Goal: Answer question/provide support

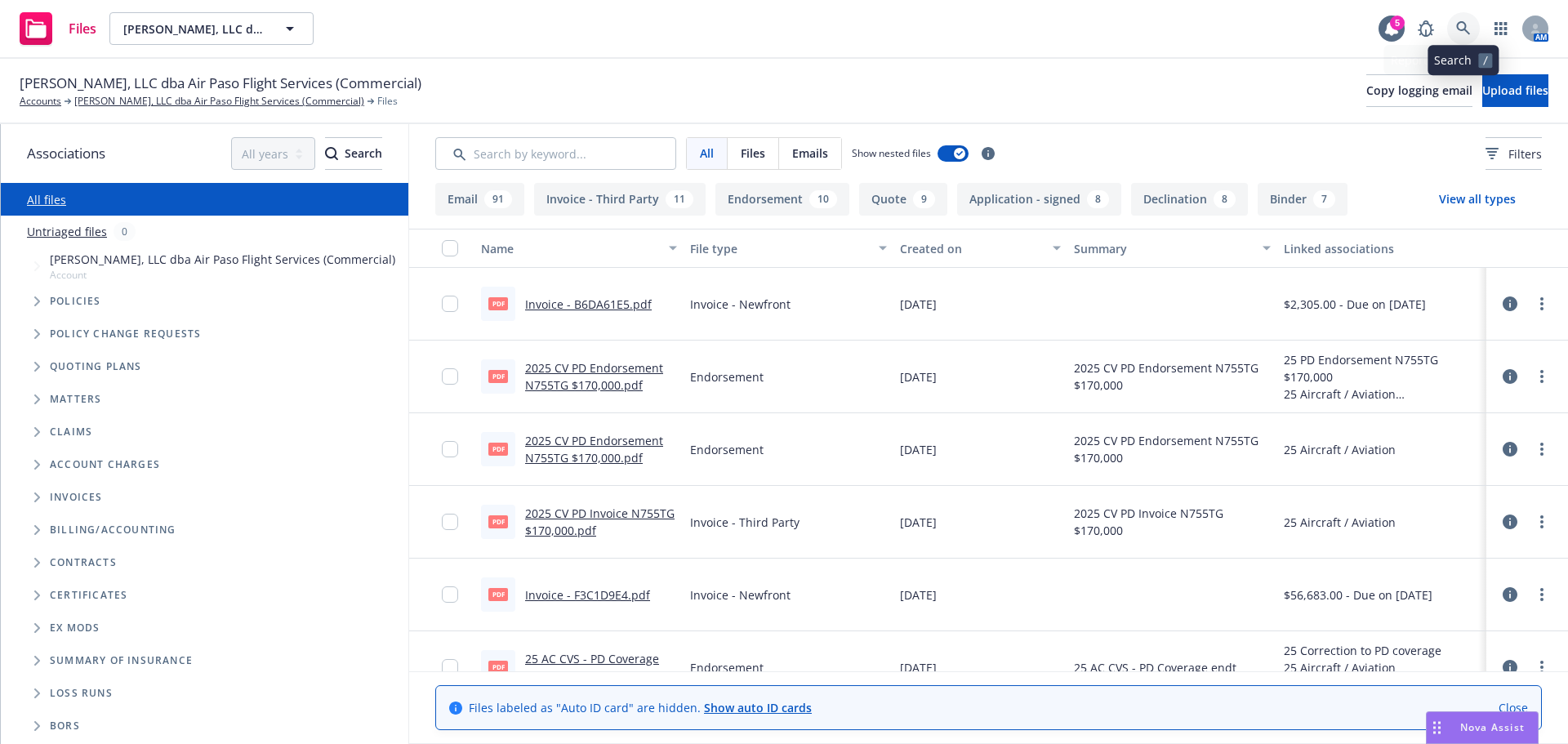
click at [1468, 29] on icon at bounding box center [1463, 28] width 15 height 15
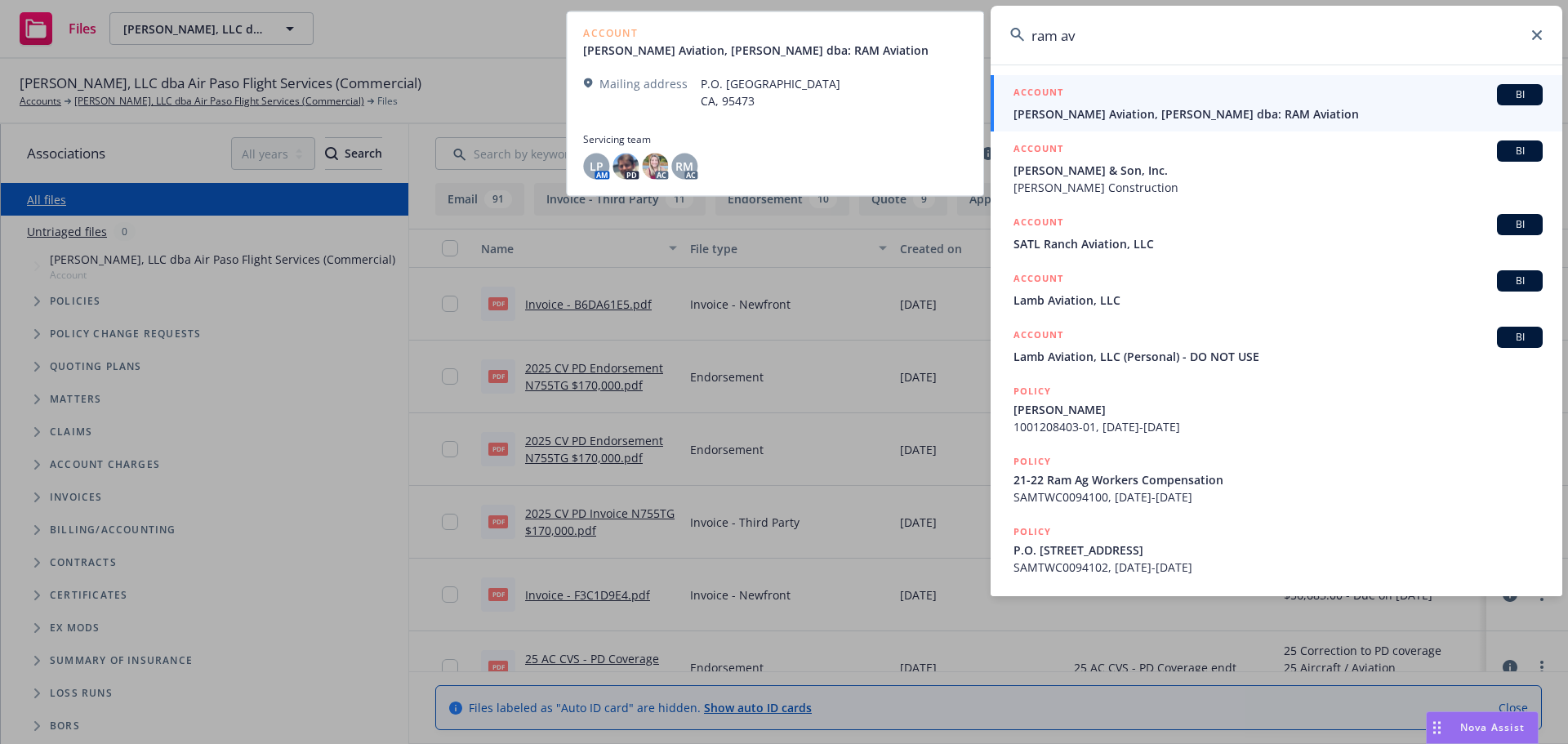
type input "ram av"
click at [1030, 112] on span "[PERSON_NAME] Aviation, [PERSON_NAME] dba: RAM Aviation" at bounding box center [1278, 114] width 529 height 18
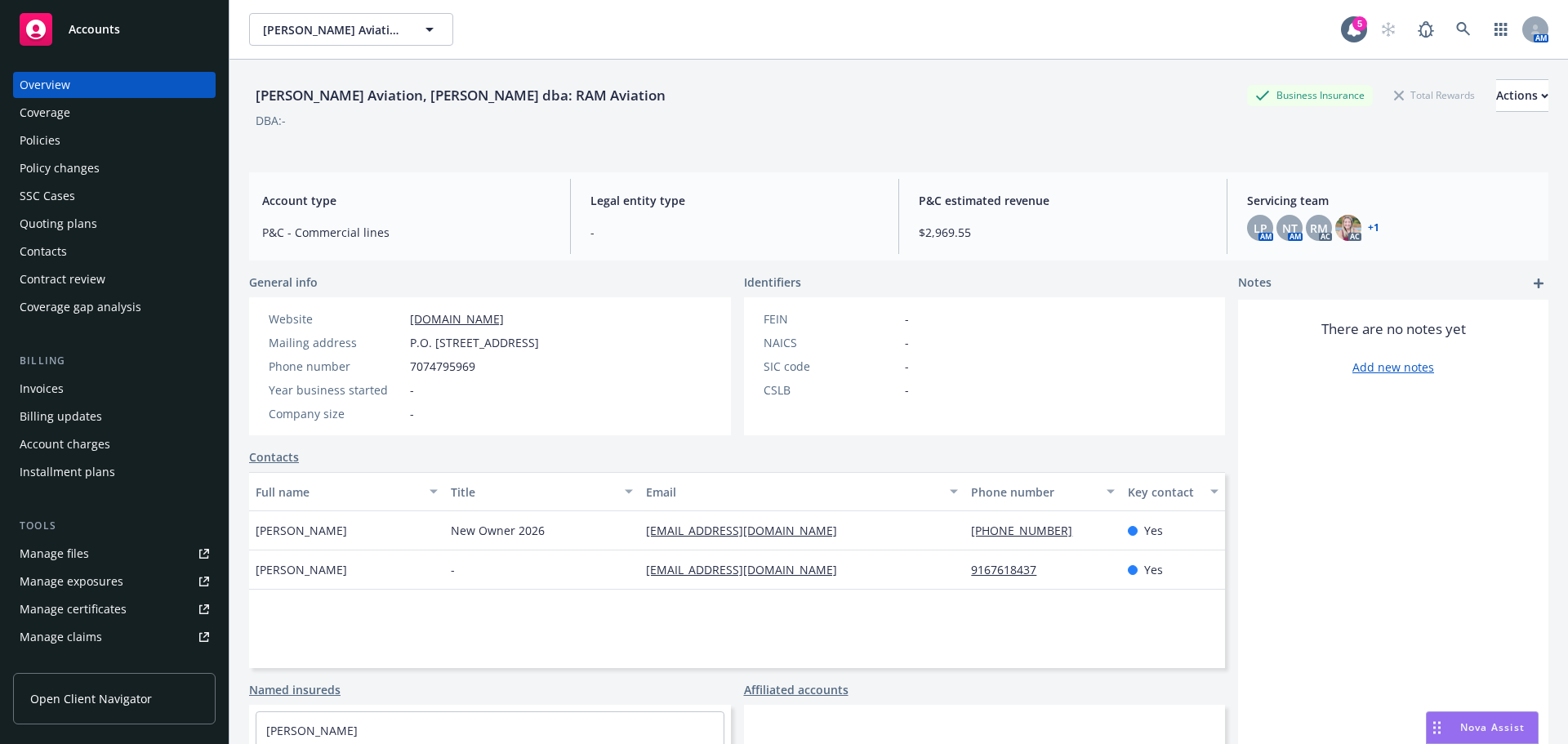
click at [1501, 721] on span "Nova Assist" at bounding box center [1492, 727] width 64 height 14
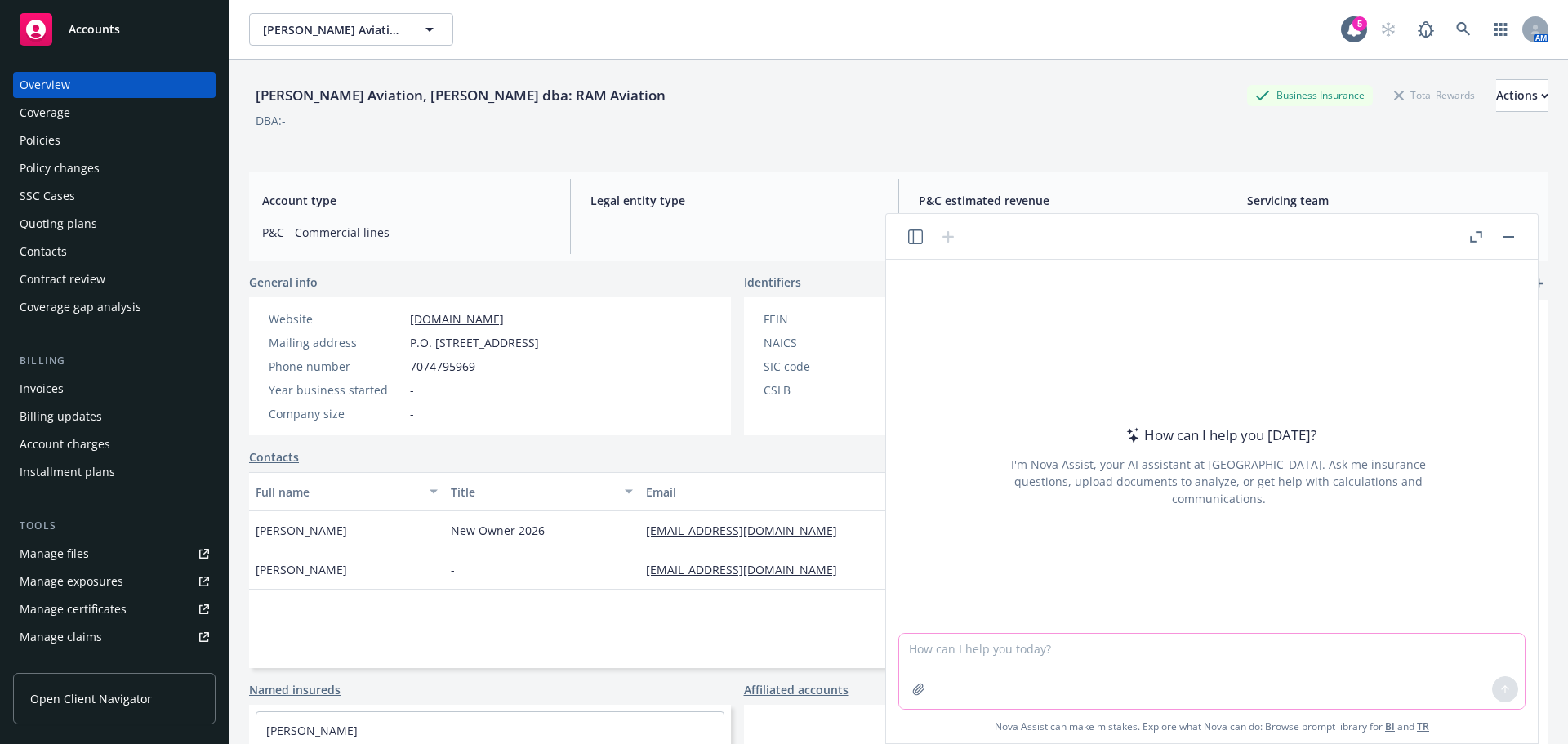
click at [1144, 681] on textarea at bounding box center [1211, 671] width 625 height 76
paste textarea "Is $500.00 of the premium to insure spare parts for Rob that Rob doesn’t have?"
type textarea "Is $500.00 of the premium to insure spare parts for Rob that Rob doesn’t have?"
click at [912, 692] on icon "button" at bounding box center [918, 689] width 13 height 13
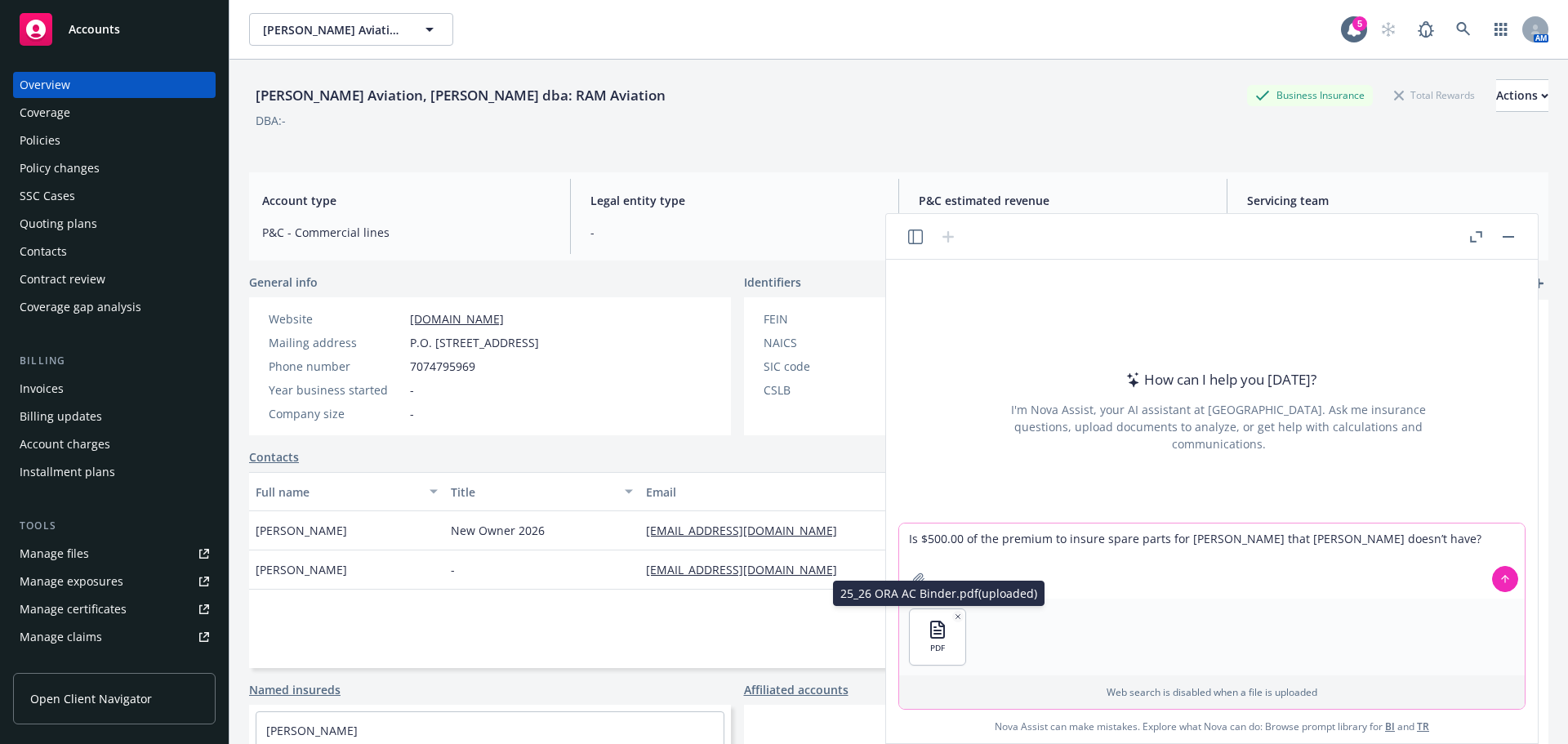
click at [918, 643] on div "PDF" at bounding box center [937, 636] width 55 height 55
click at [1507, 581] on icon at bounding box center [1505, 579] width 11 height 11
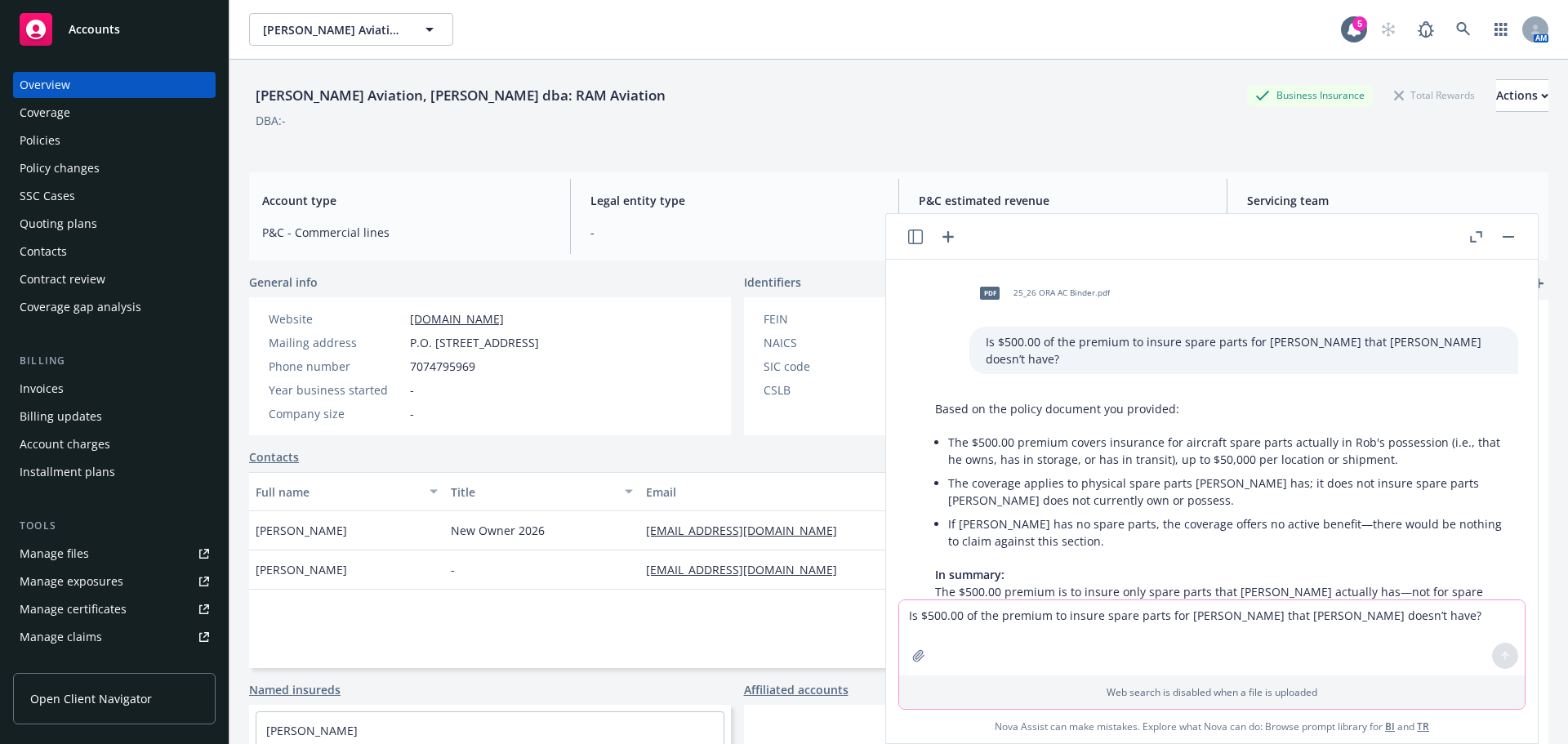
scroll to position [94, 0]
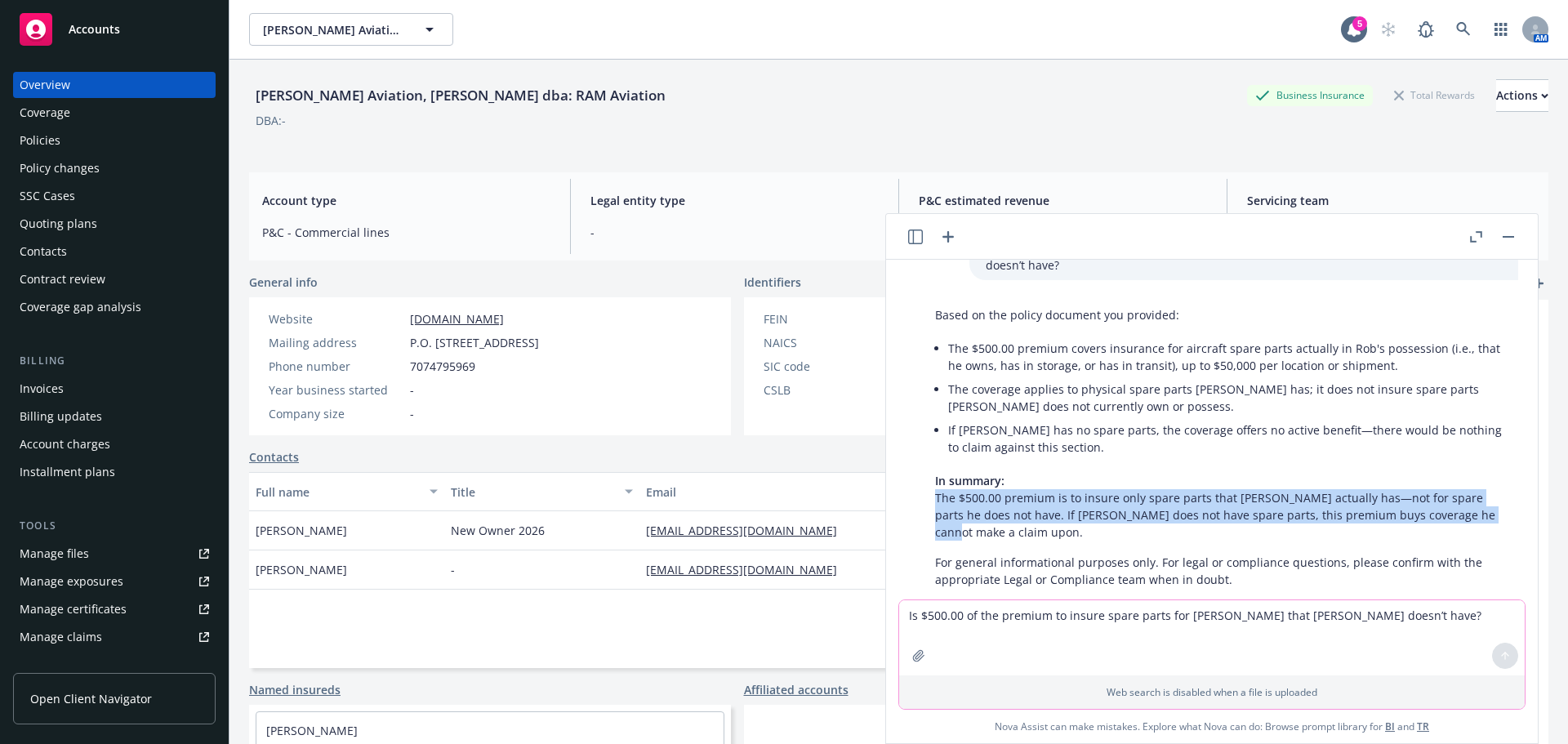
drag, startPoint x: 934, startPoint y: 483, endPoint x: 1473, endPoint y: 510, distance: 539.7
click at [1473, 510] on div "Based on the policy document you provided: The $500.00 premium covers insurance…" at bounding box center [1218, 447] width 599 height 295
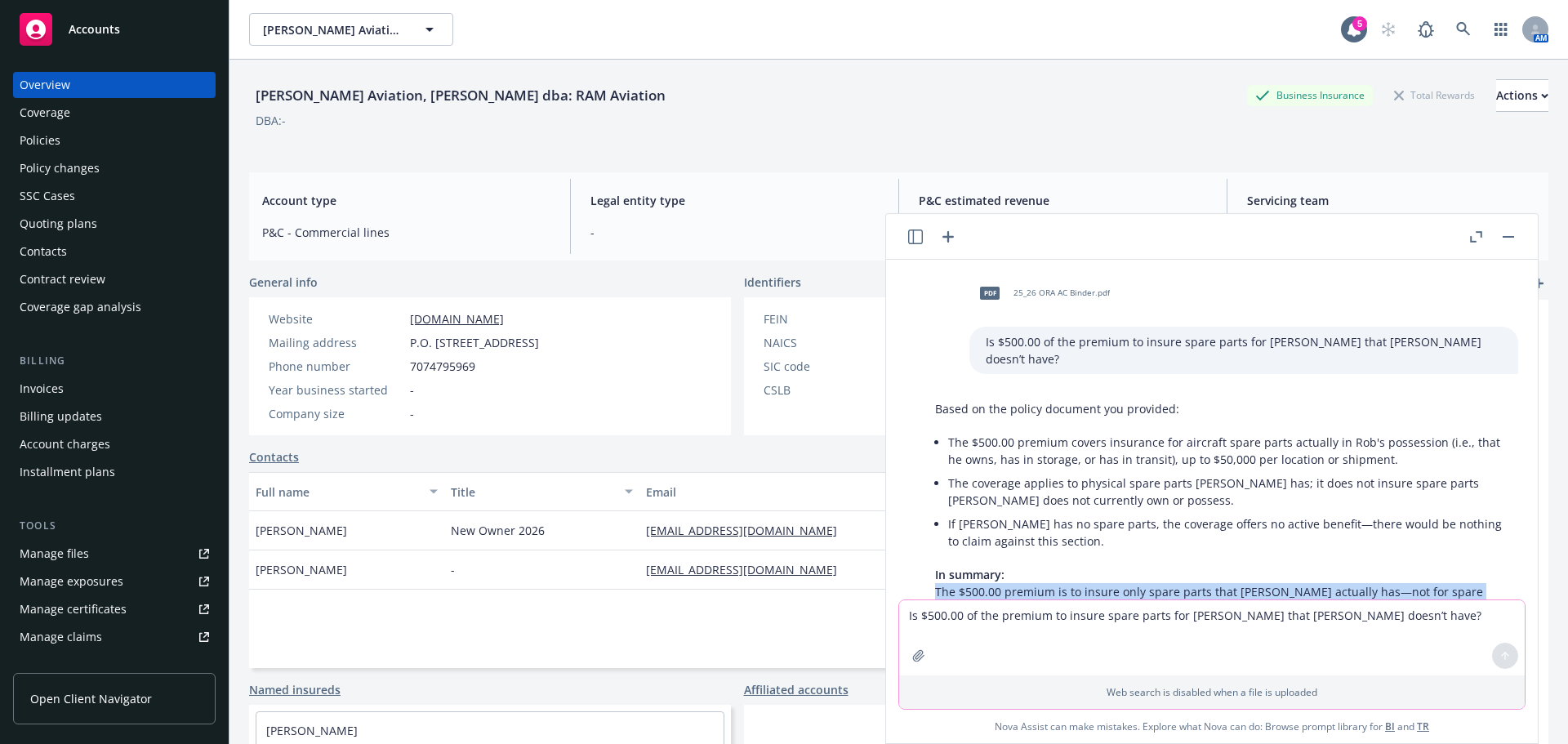
scroll to position [82, 0]
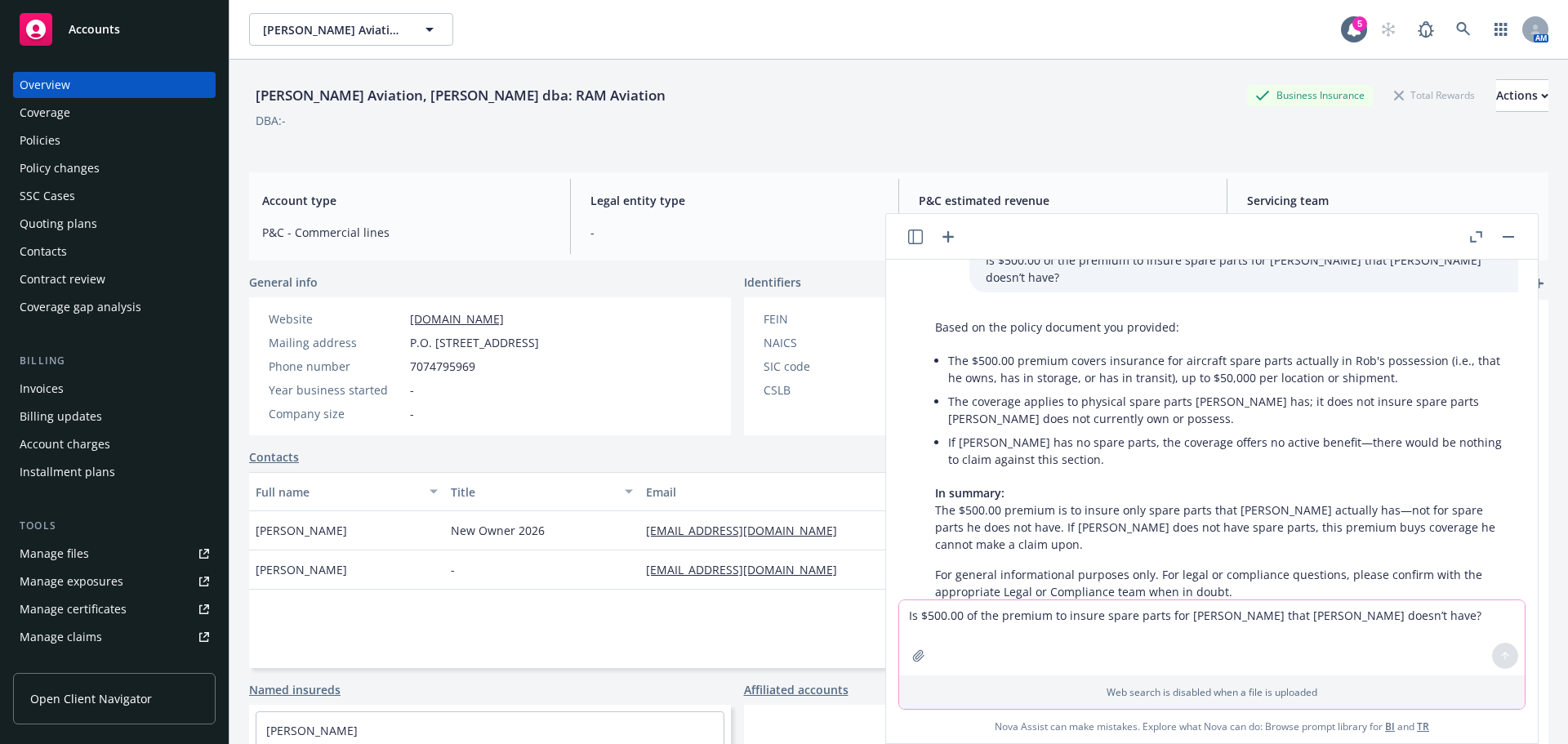
click at [1492, 510] on div "Based on the policy document you provided: The $500.00 premium covers insurance…" at bounding box center [1218, 459] width 599 height 295
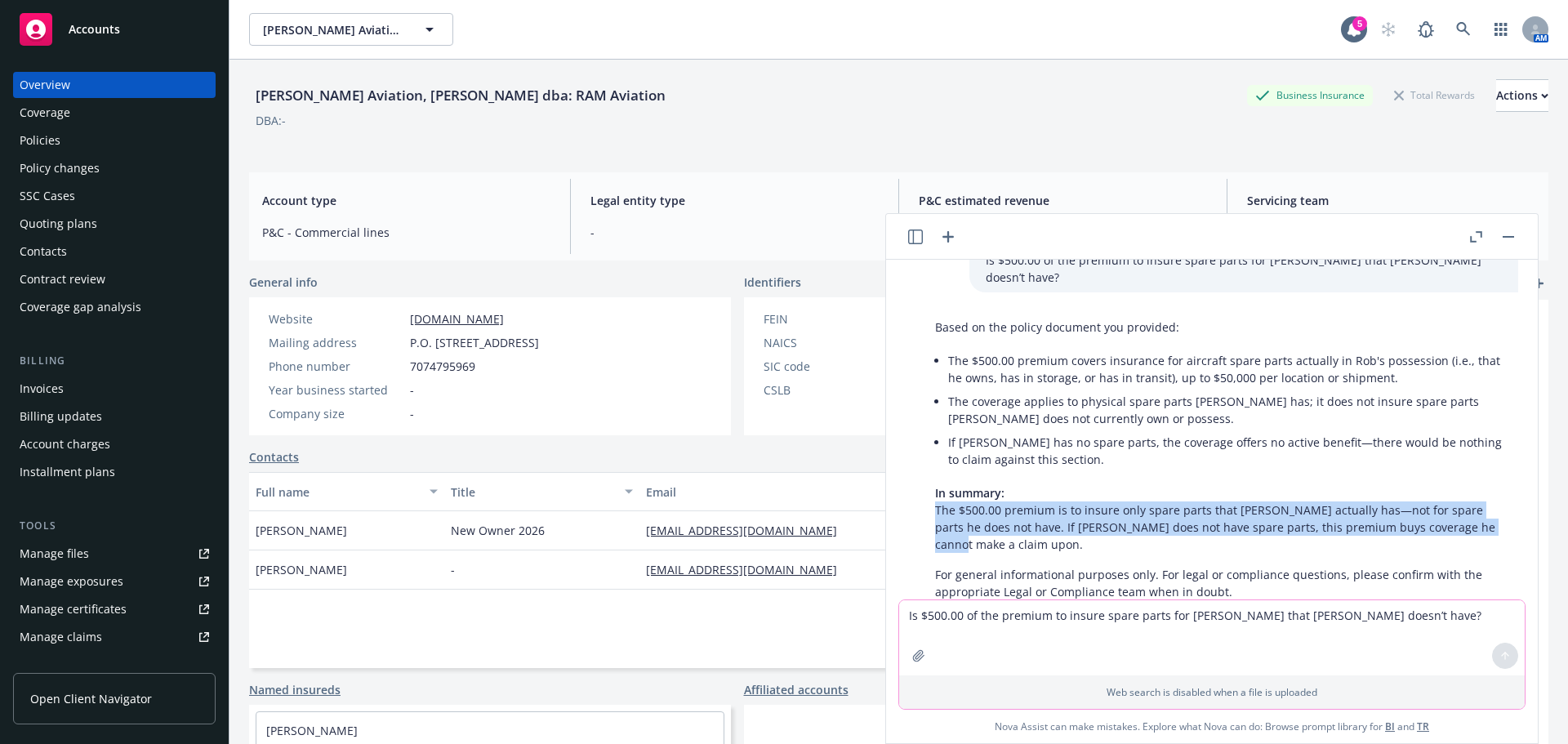
drag, startPoint x: 1492, startPoint y: 510, endPoint x: 933, endPoint y: 498, distance: 559.1
click at [933, 498] on div "Based on the policy document you provided: The $500.00 premium covers insurance…" at bounding box center [1218, 459] width 599 height 295
copy p "The $500.00 premium is to insure only spare parts that Rob actually has—not for…"
click at [1074, 627] on textarea "Is $500.00 of the premium to insure spare parts for Rob that Rob doesn’t have?" at bounding box center [1211, 638] width 625 height 76
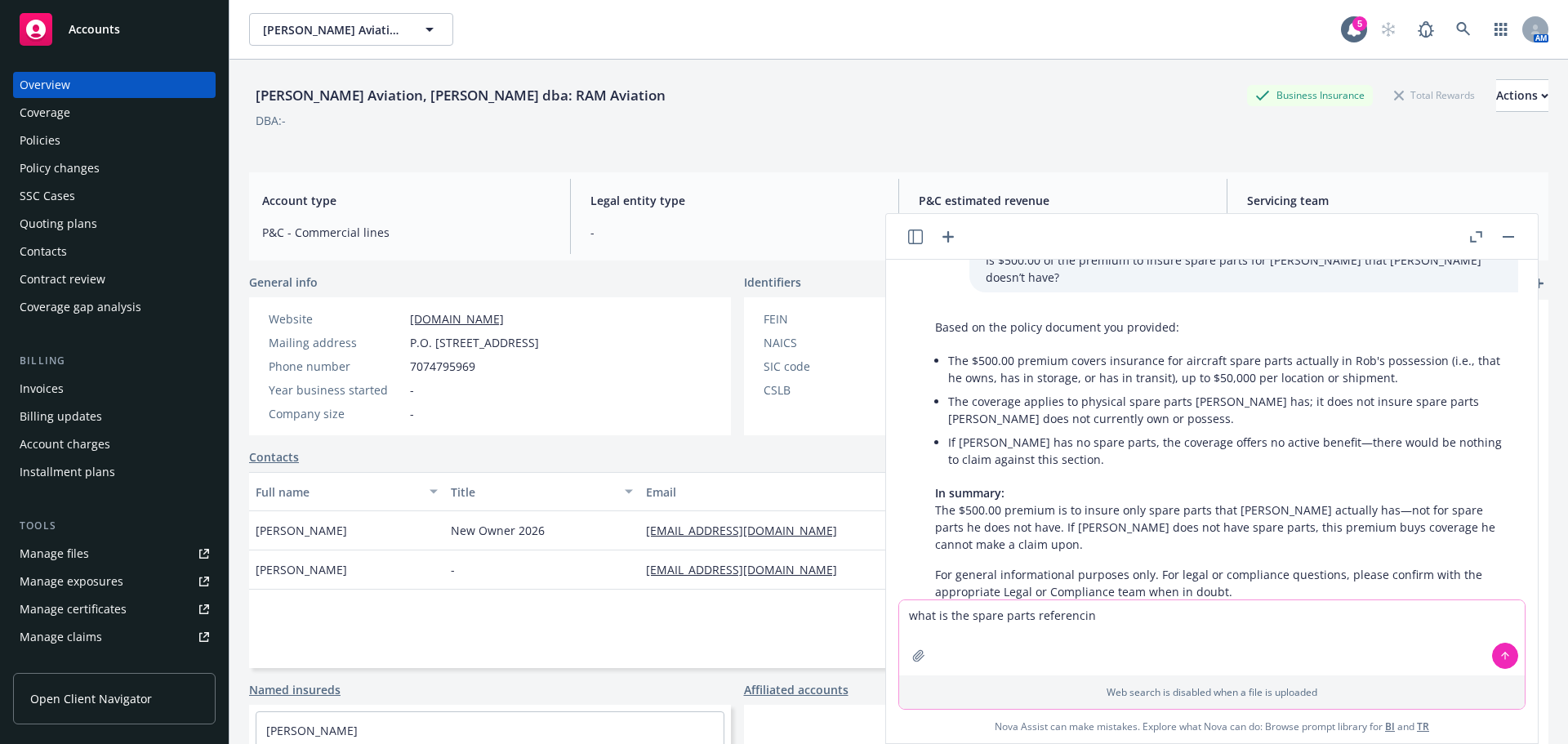
type textarea "what is the spare parts referencing"
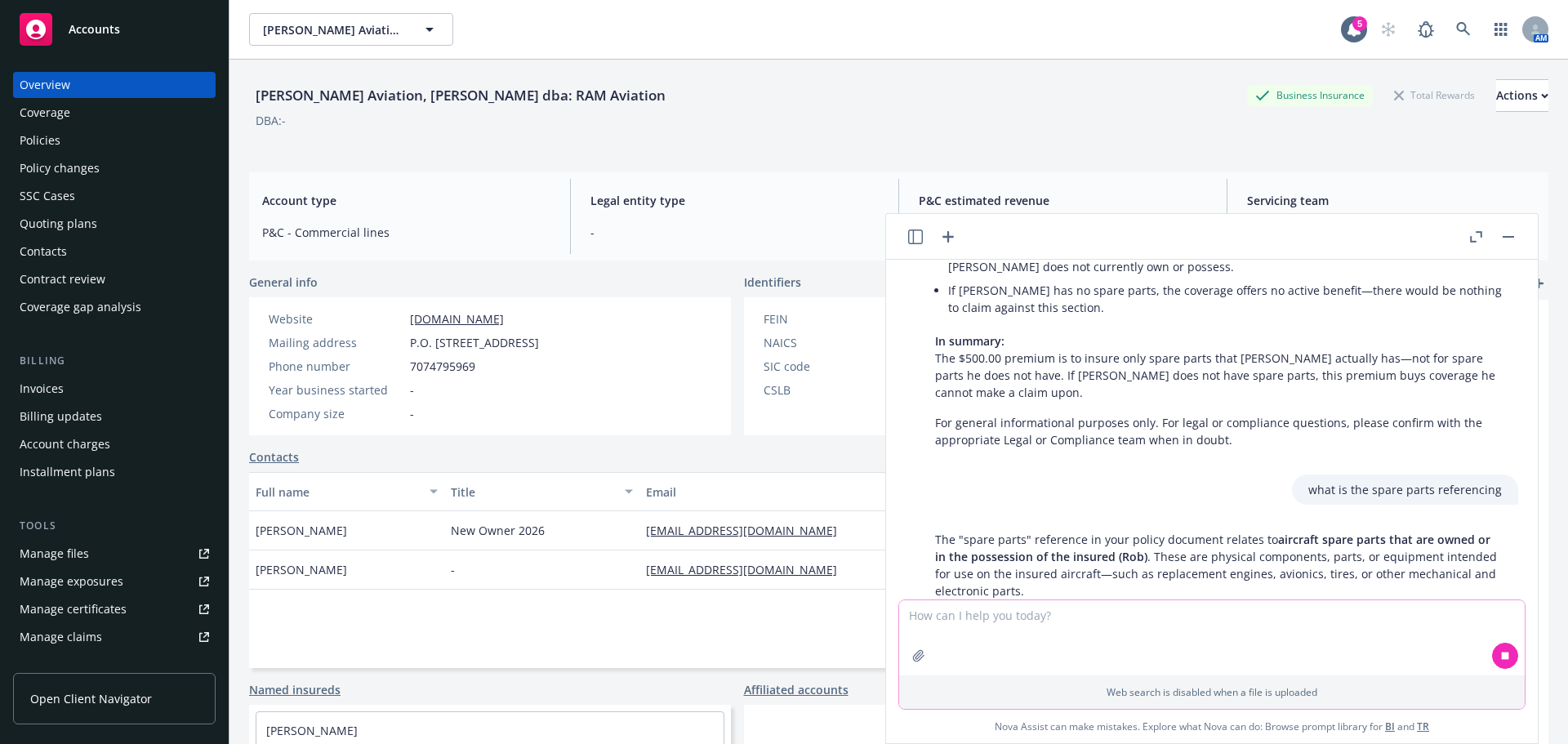
scroll to position [251, 0]
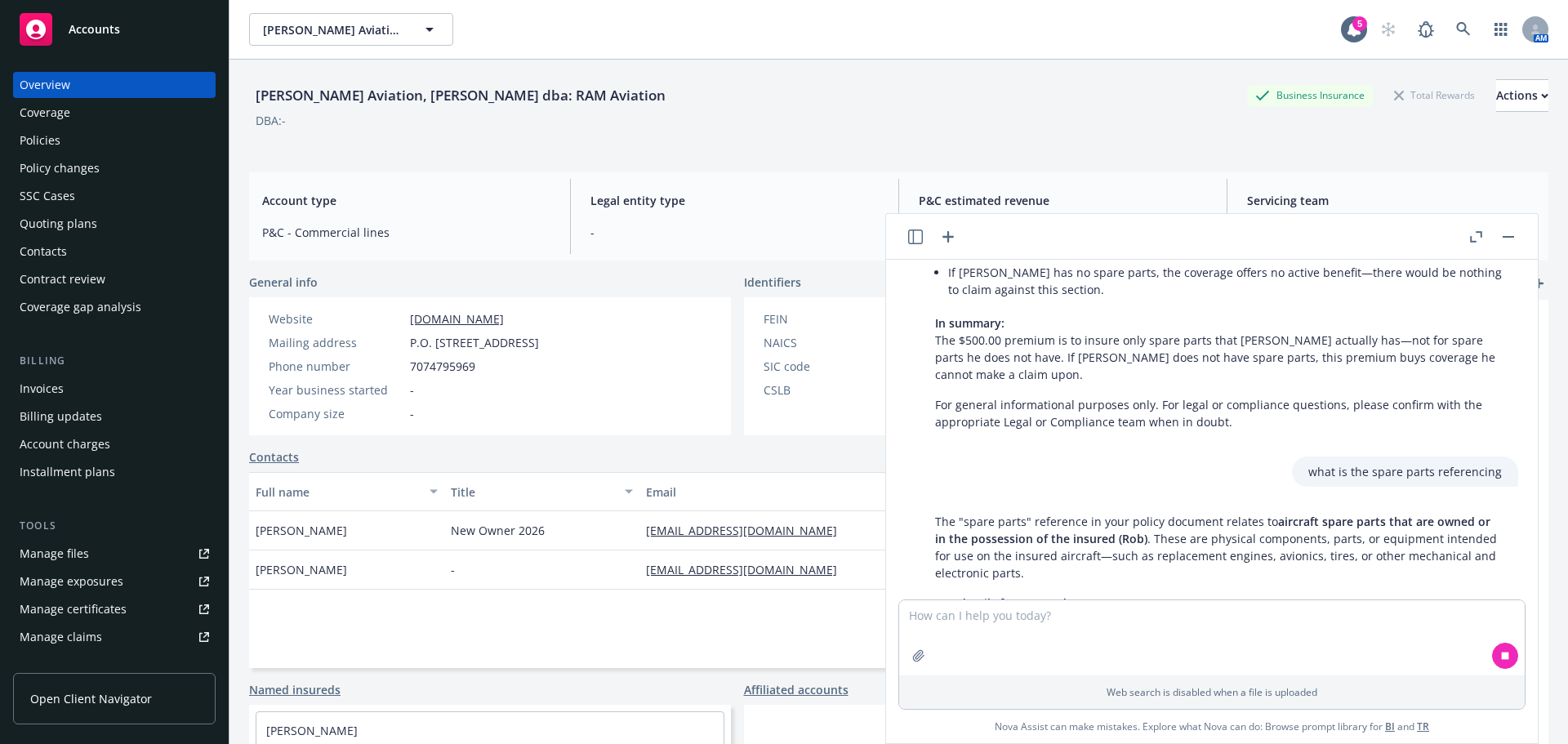
click at [929, 506] on div "The "spare parts" reference in your policy document relates to aircraft spare p…" at bounding box center [1218, 685] width 599 height 359
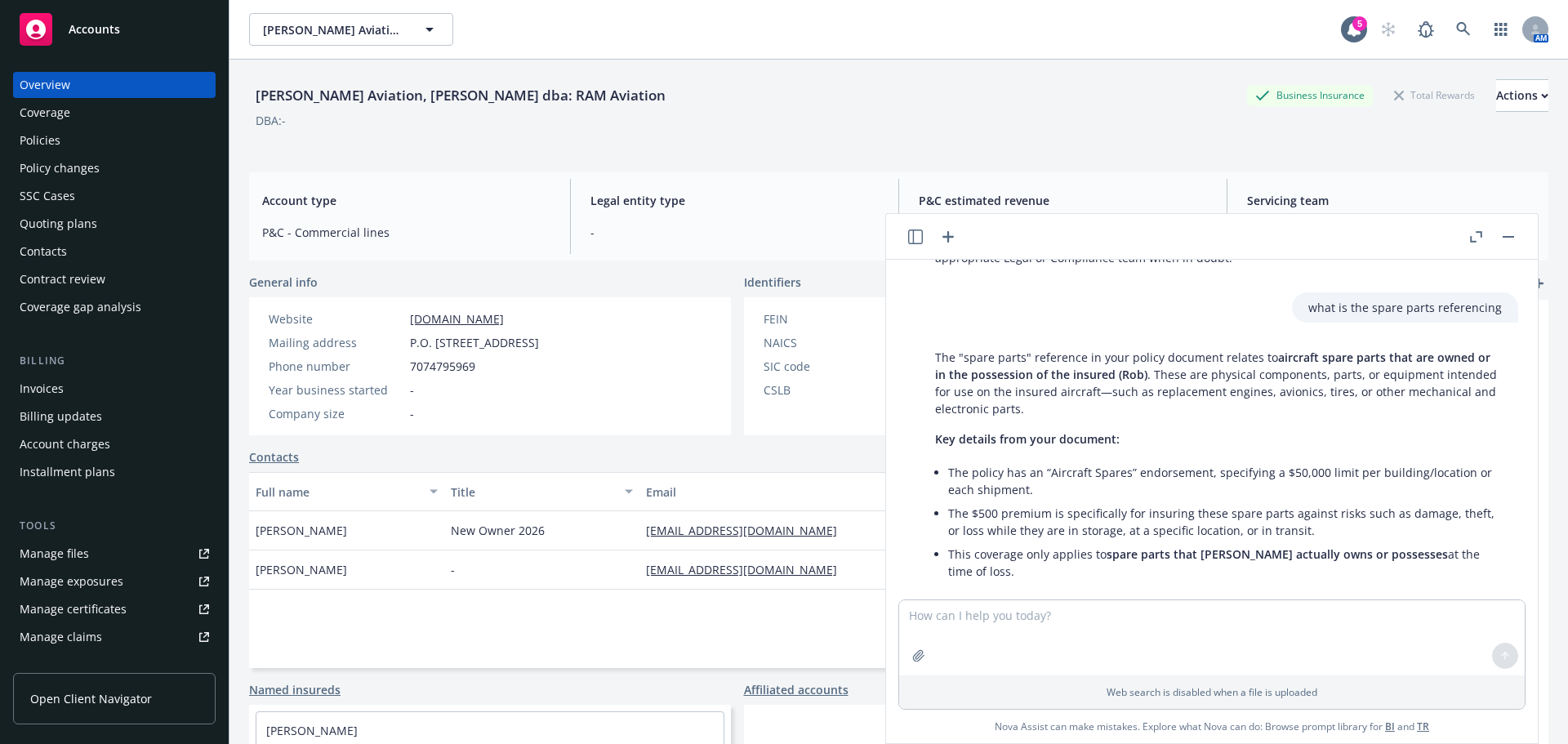
scroll to position [342, 0]
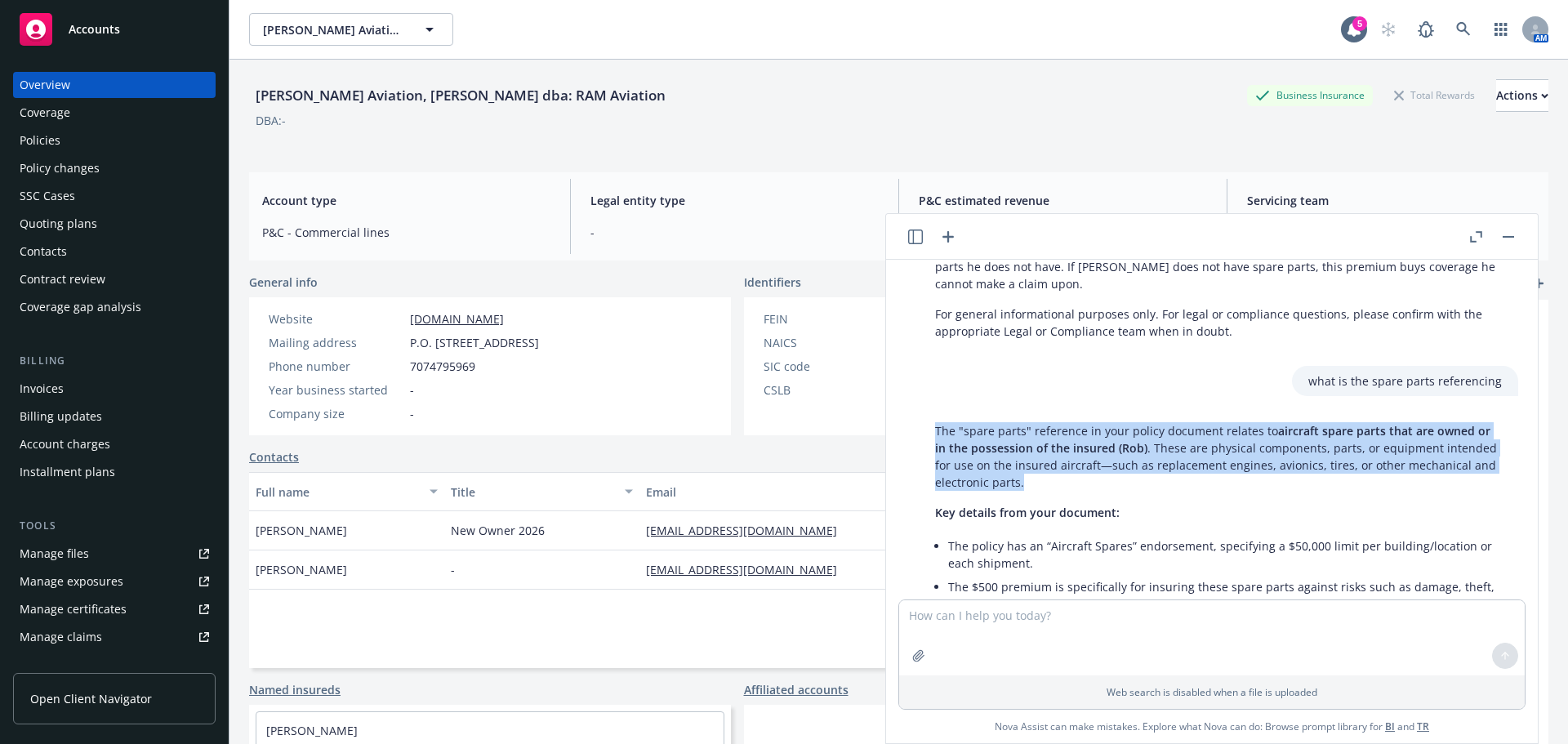
drag, startPoint x: 935, startPoint y: 394, endPoint x: 1156, endPoint y: 448, distance: 227.5
click at [1156, 448] on p "The "spare parts" reference in your policy document relates to aircraft spare p…" at bounding box center [1218, 457] width 567 height 69
copy p "The "spare parts" reference in your policy document relates to aircraft spare p…"
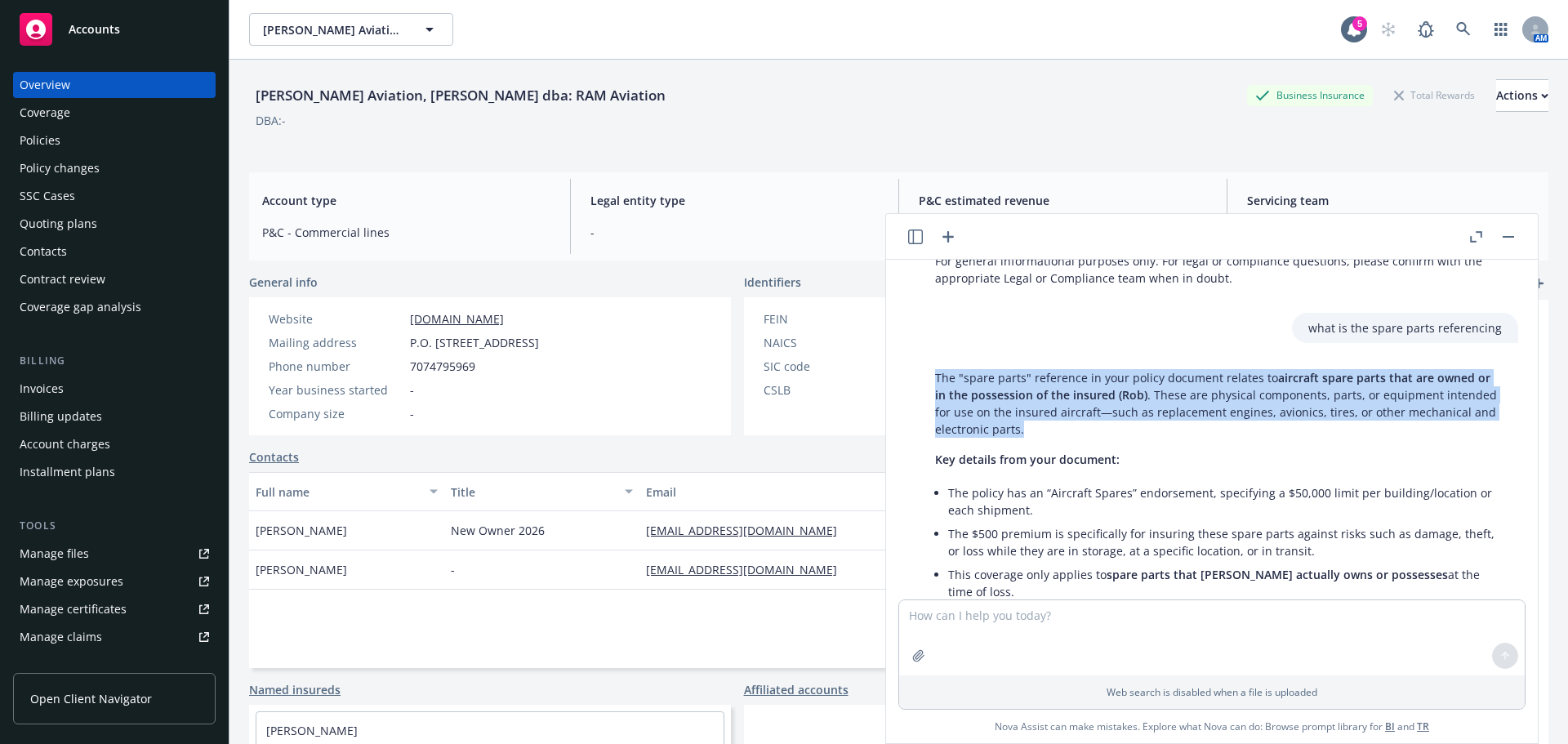
scroll to position [423, 0]
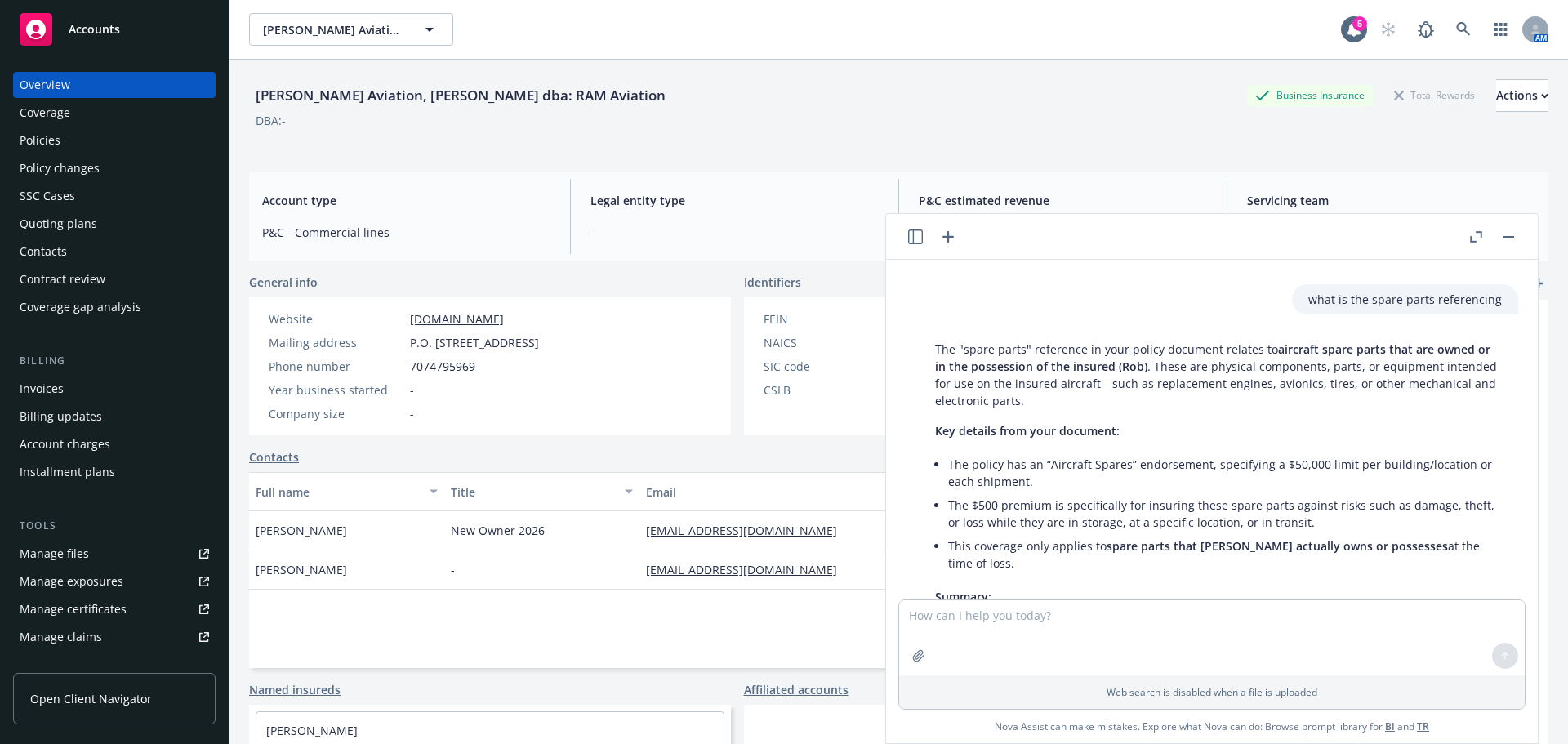
click at [943, 405] on div "The "spare parts" reference in your policy document relates to aircraft spare p…" at bounding box center [1218, 513] width 599 height 359
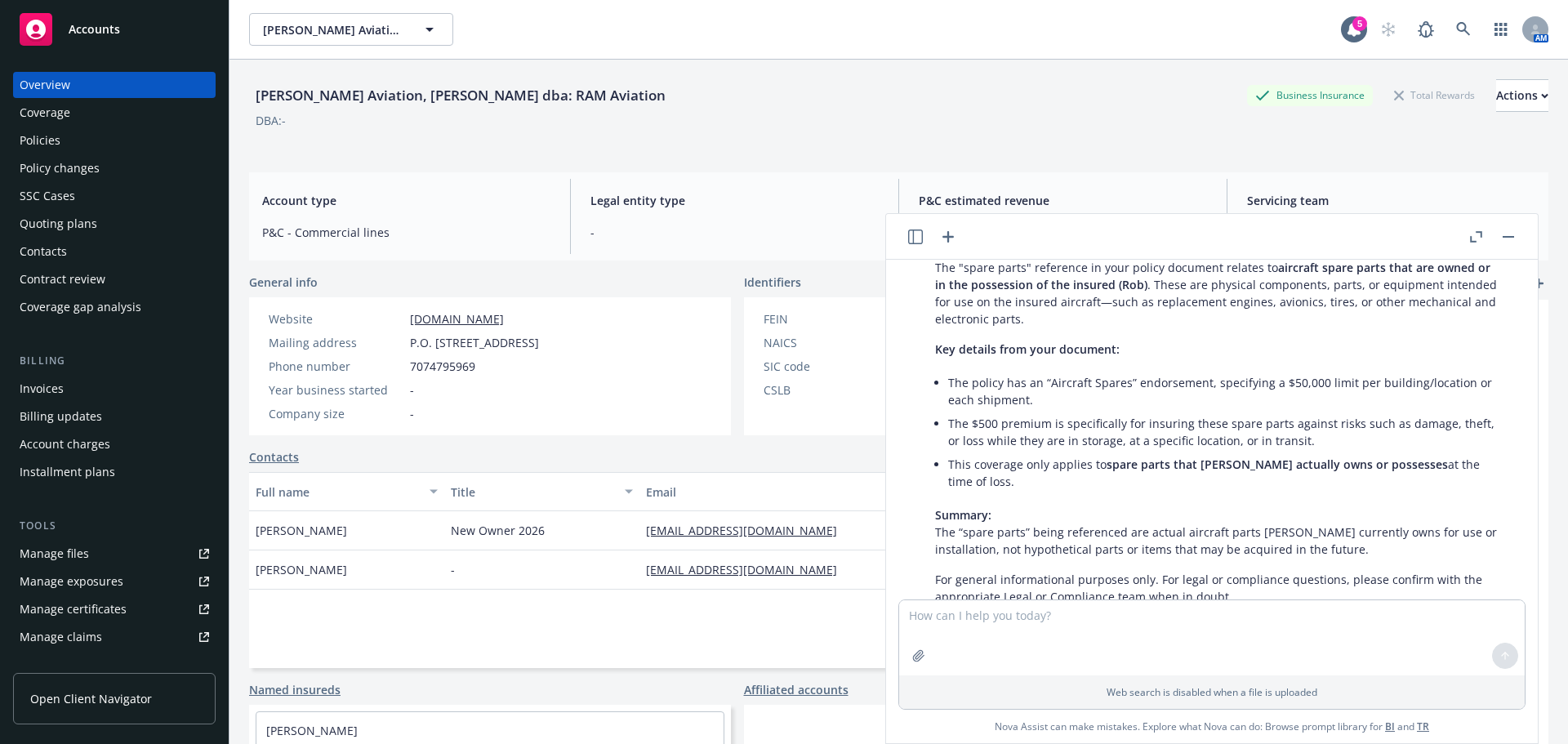
drag, startPoint x: 948, startPoint y: 345, endPoint x: 1473, endPoint y: 425, distance: 531.1
click at [1473, 425] on ul "The policy has an “Aircraft Spares” endorsement, specifying a $50,000 limit per…" at bounding box center [1225, 431] width 553 height 122
copy ul "The policy has an “Aircraft Spares” endorsement, specifying a $50,000 limit per…"
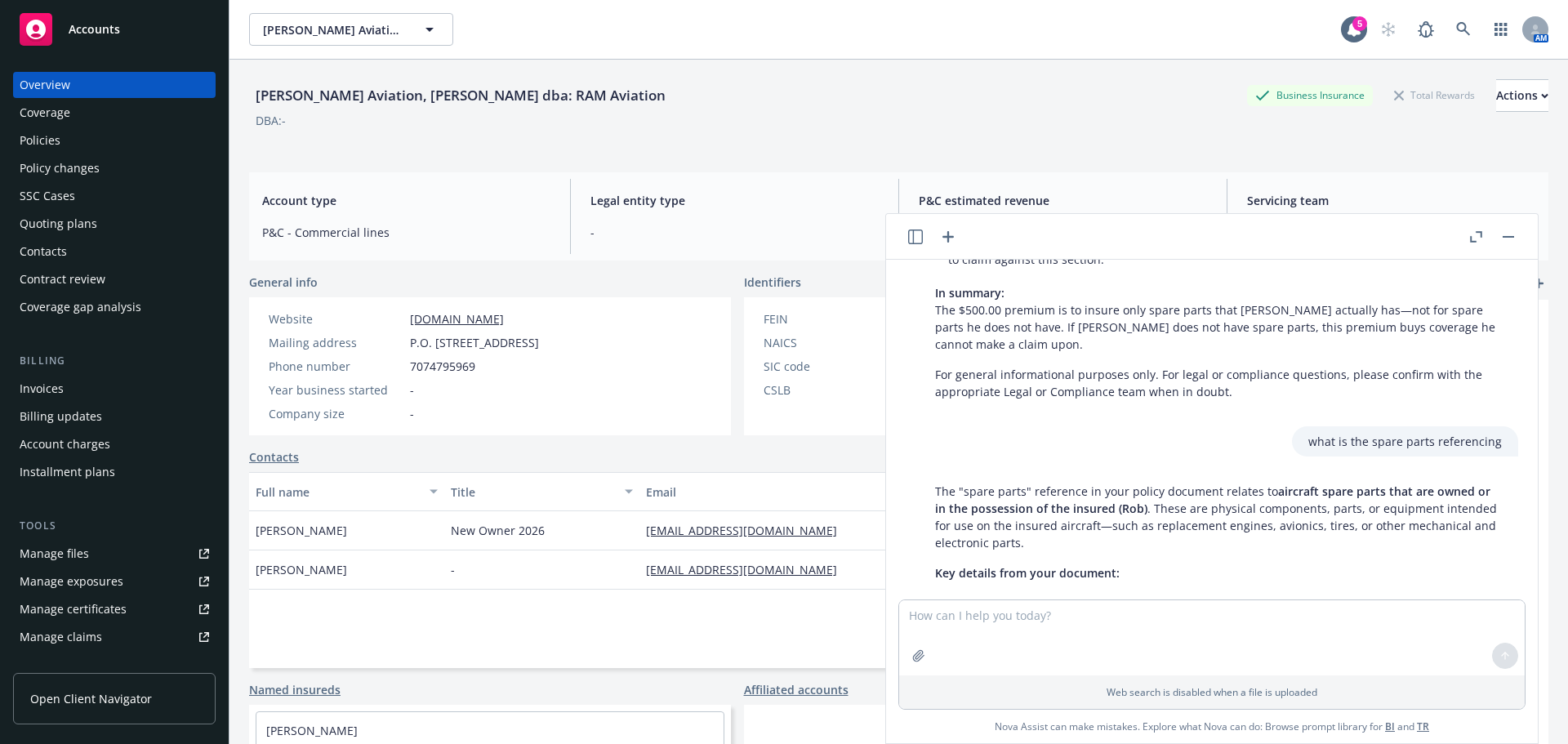
scroll to position [0, 0]
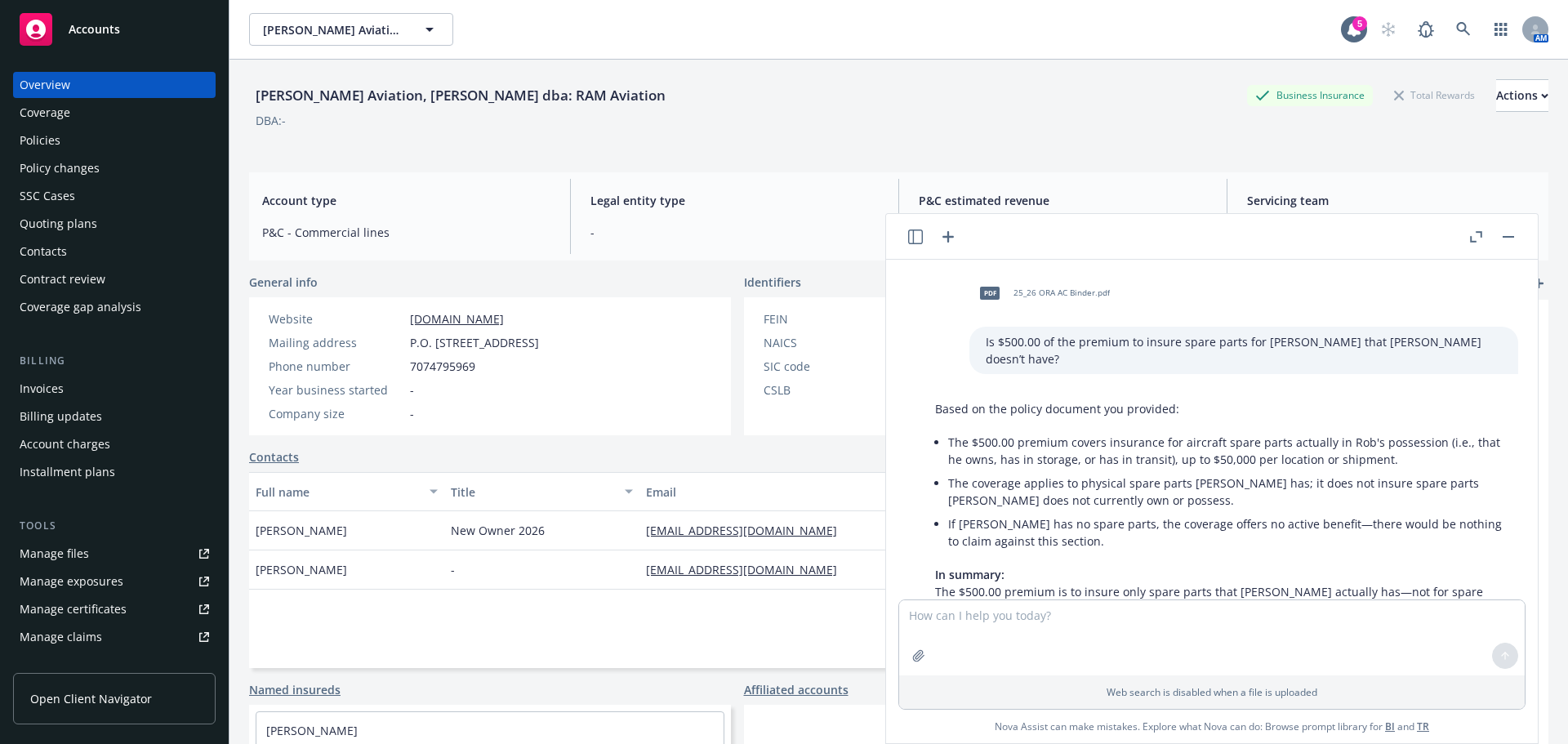
click at [1105, 286] on div "pdf 25_26 ORA AC Binder.pdf" at bounding box center [1041, 293] width 144 height 40
click at [1105, 286] on div "pdf 25_26 ORA AC Binder.pdf" at bounding box center [1243, 293] width 549 height 40
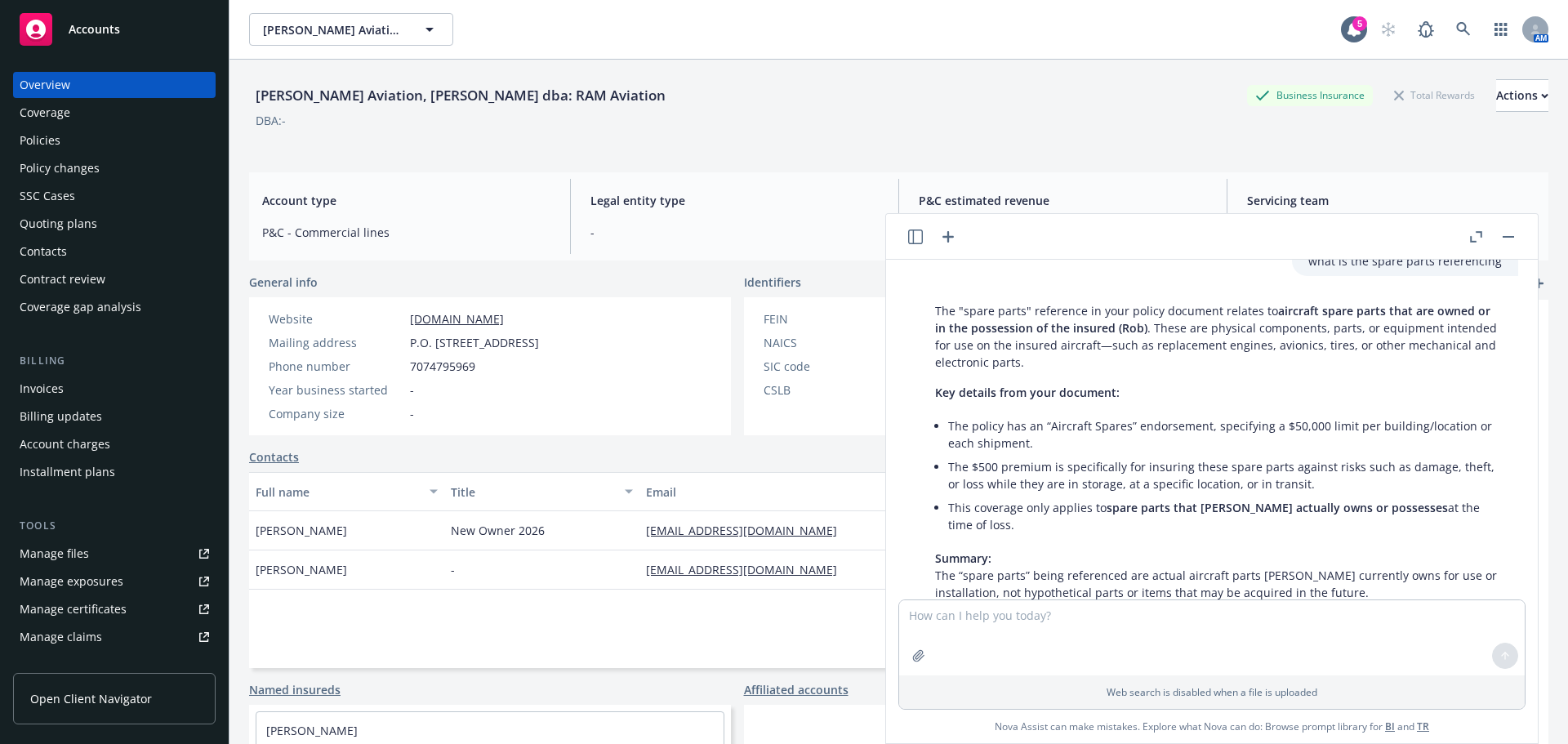
scroll to position [423, 0]
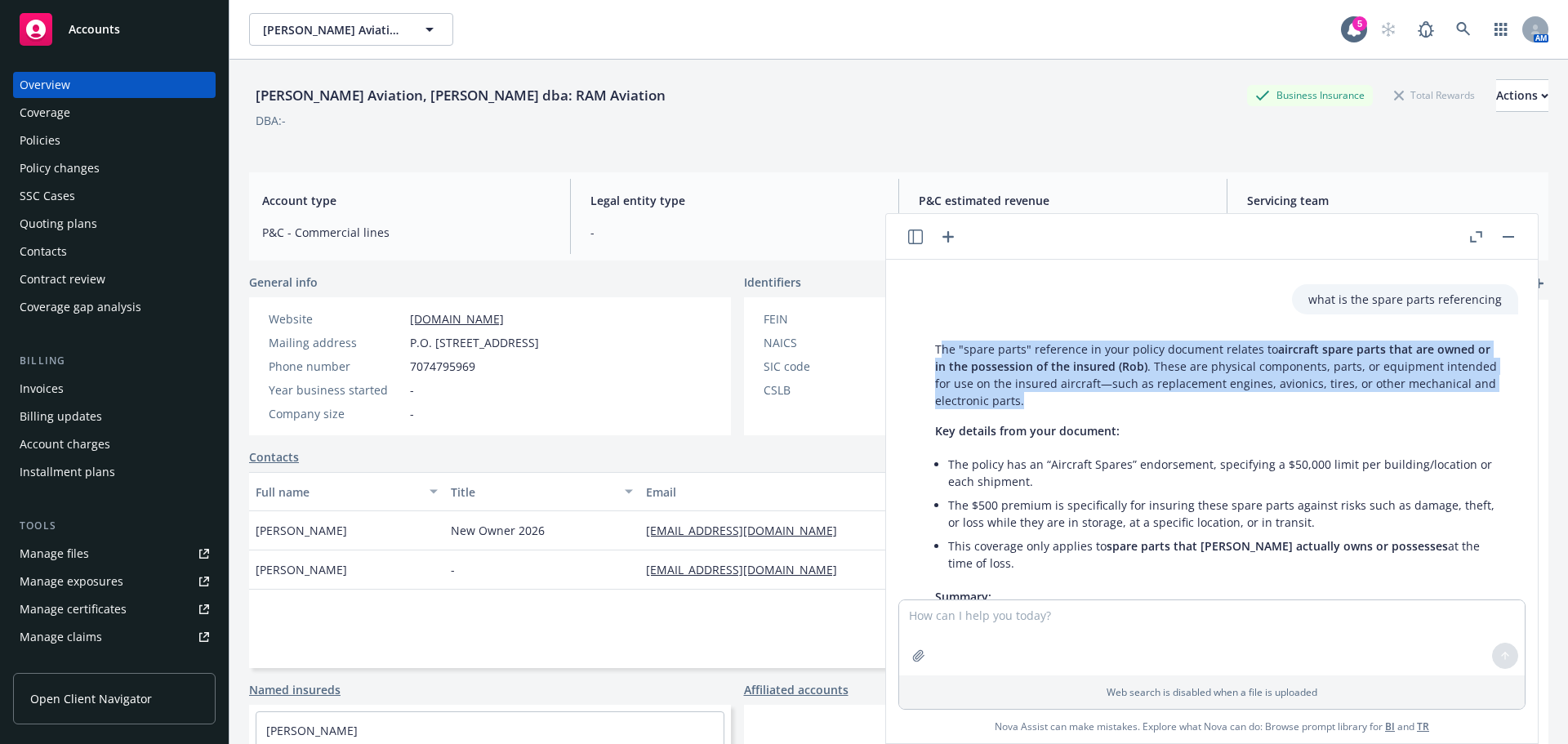
drag, startPoint x: 940, startPoint y: 317, endPoint x: 1109, endPoint y: 367, distance: 176.2
click at [1109, 367] on p "The "spare parts" reference in your policy document relates to aircraft spare p…" at bounding box center [1218, 375] width 567 height 69
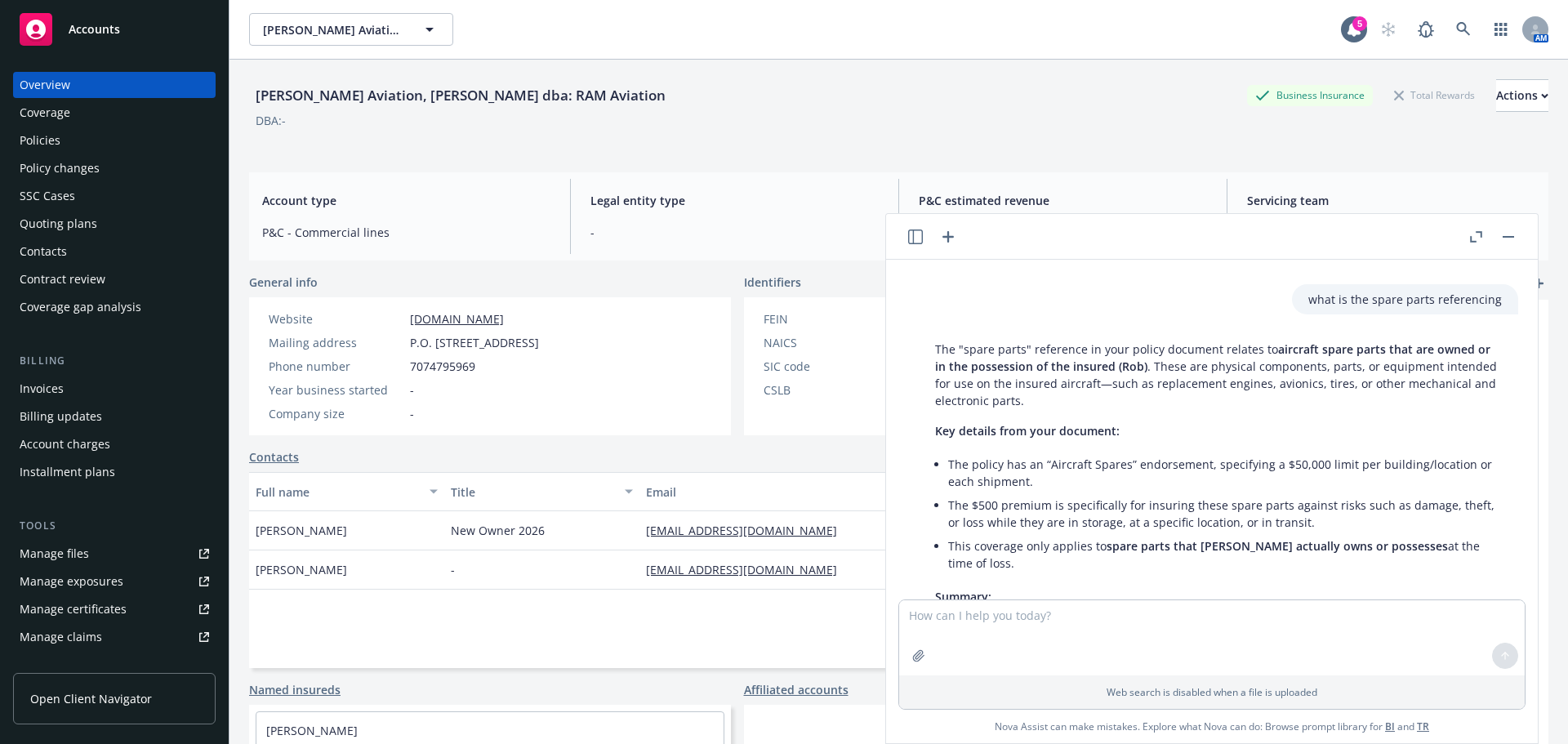
drag, startPoint x: 1096, startPoint y: 343, endPoint x: 902, endPoint y: 321, distance: 195.2
click at [886, 327] on body "Accounts Overview Coverage Policies Policy changes SSC Cases Quoting plans Cont…" at bounding box center [784, 372] width 1568 height 744
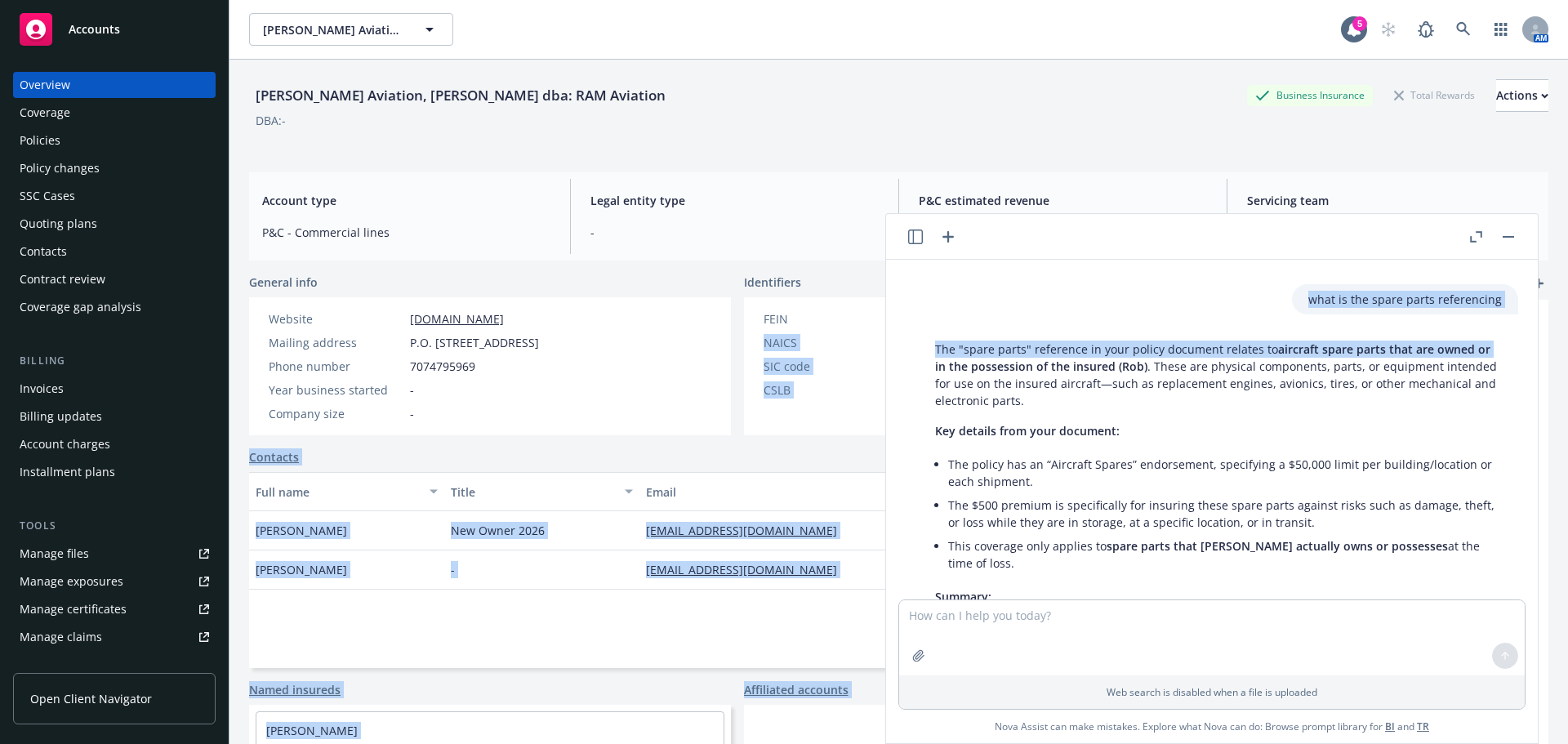
click at [925, 334] on div "The "spare parts" reference in your policy document relates to aircraft spare p…" at bounding box center [1218, 513] width 599 height 359
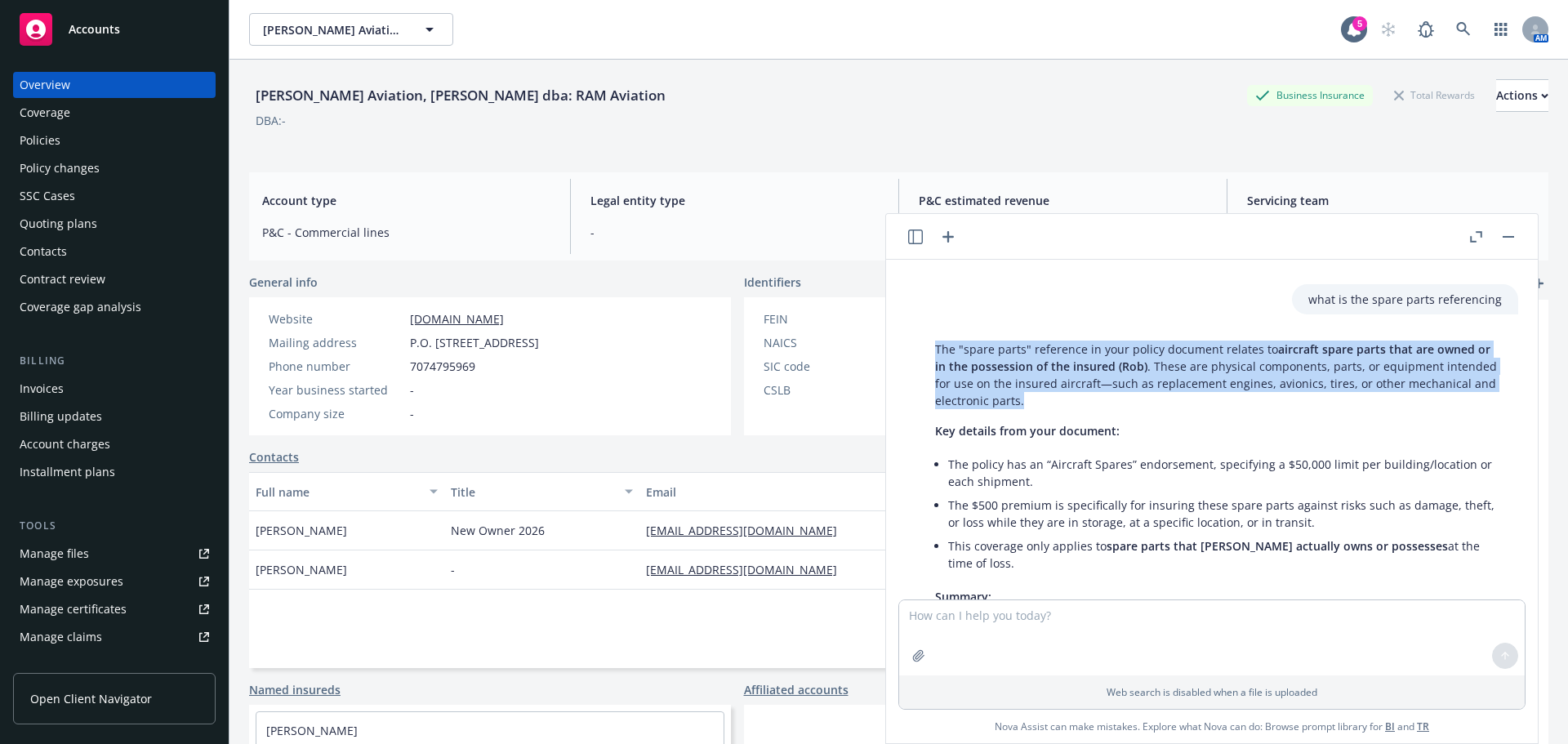
drag, startPoint x: 926, startPoint y: 310, endPoint x: 1107, endPoint y: 365, distance: 189.2
click at [1107, 365] on div "The "spare parts" reference in your policy document relates to aircraft spare p…" at bounding box center [1218, 513] width 599 height 359
click at [1518, 232] on header at bounding box center [1212, 237] width 652 height 46
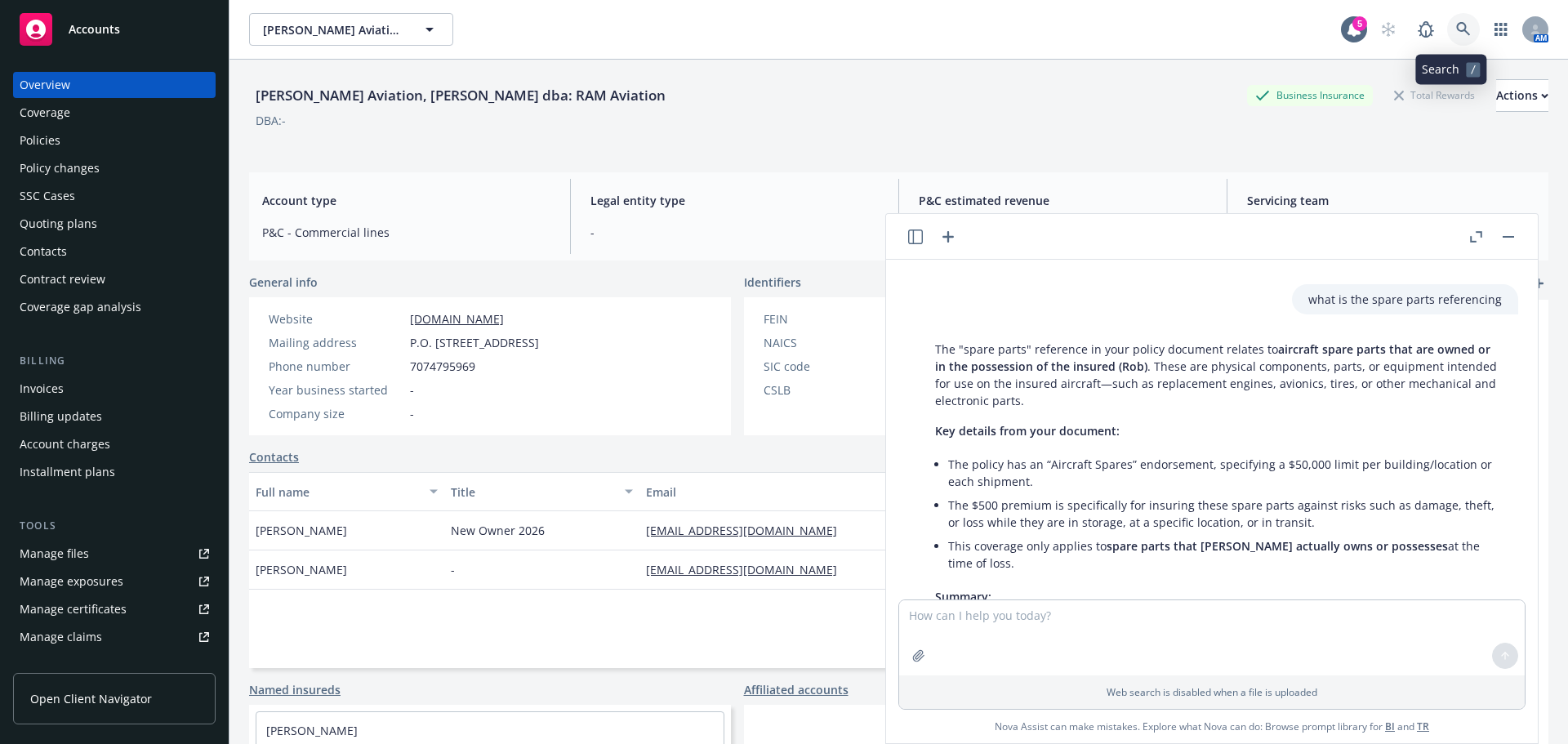
click at [1456, 28] on icon at bounding box center [1463, 29] width 15 height 15
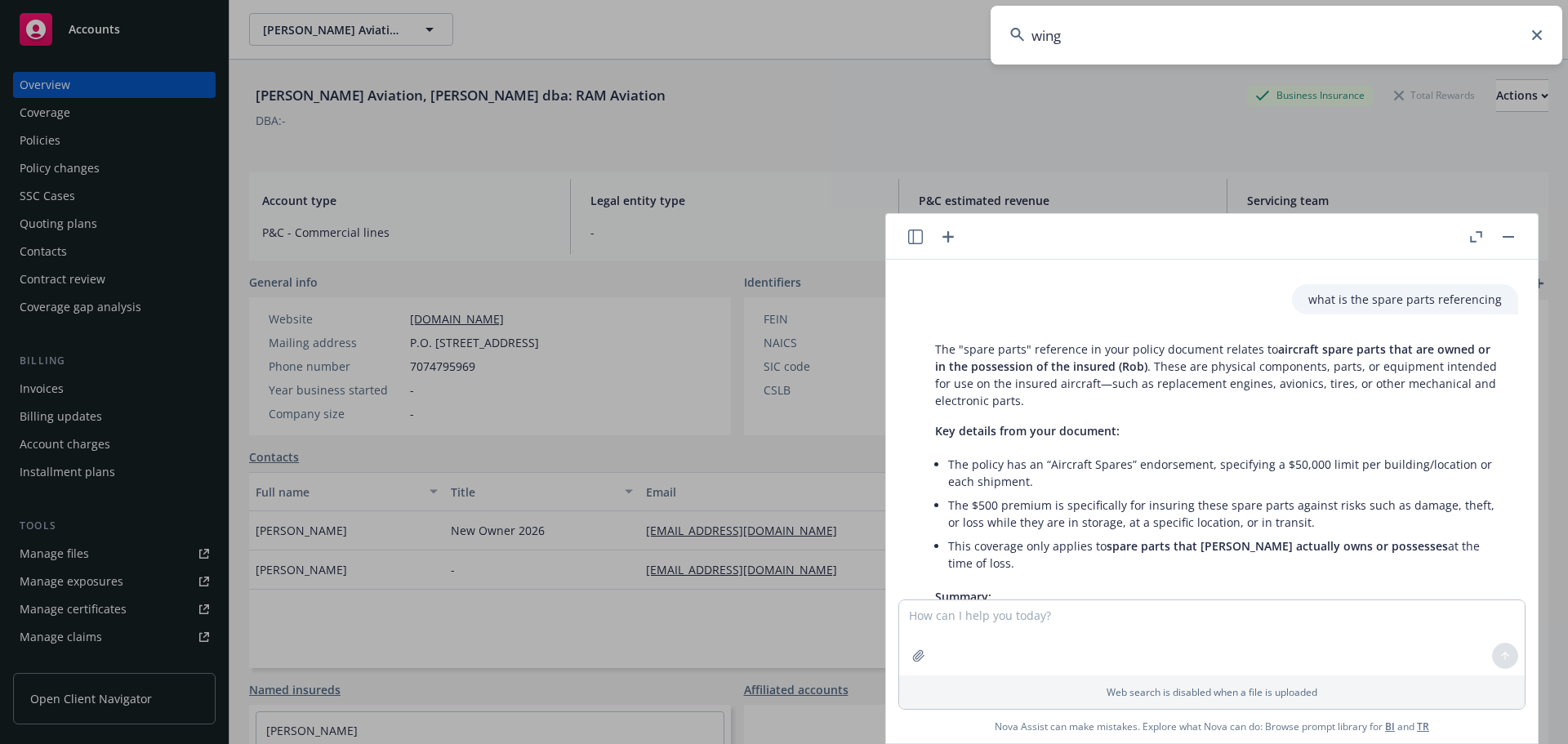
type input "wings"
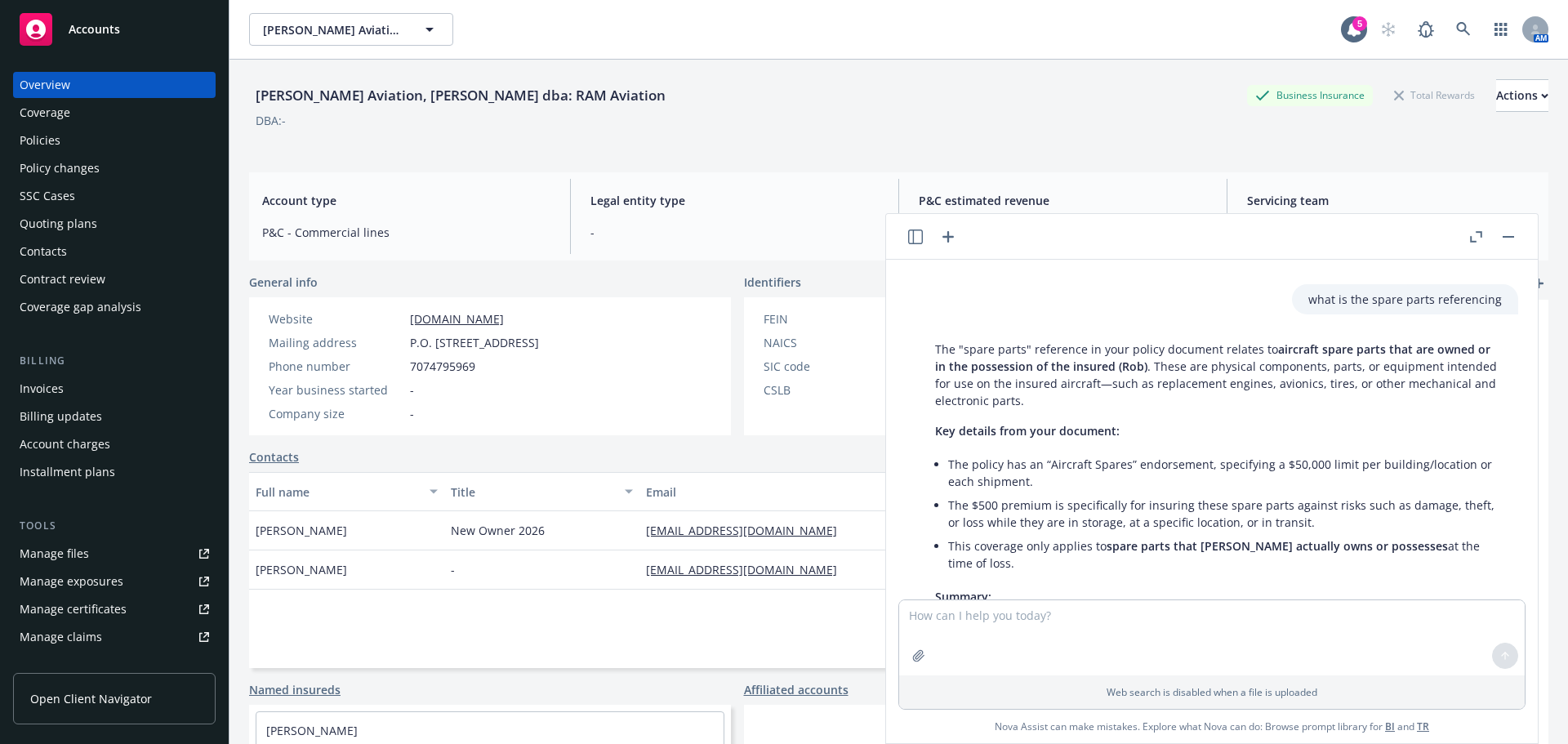
click at [1510, 239] on button "button" at bounding box center [1508, 236] width 19 height 19
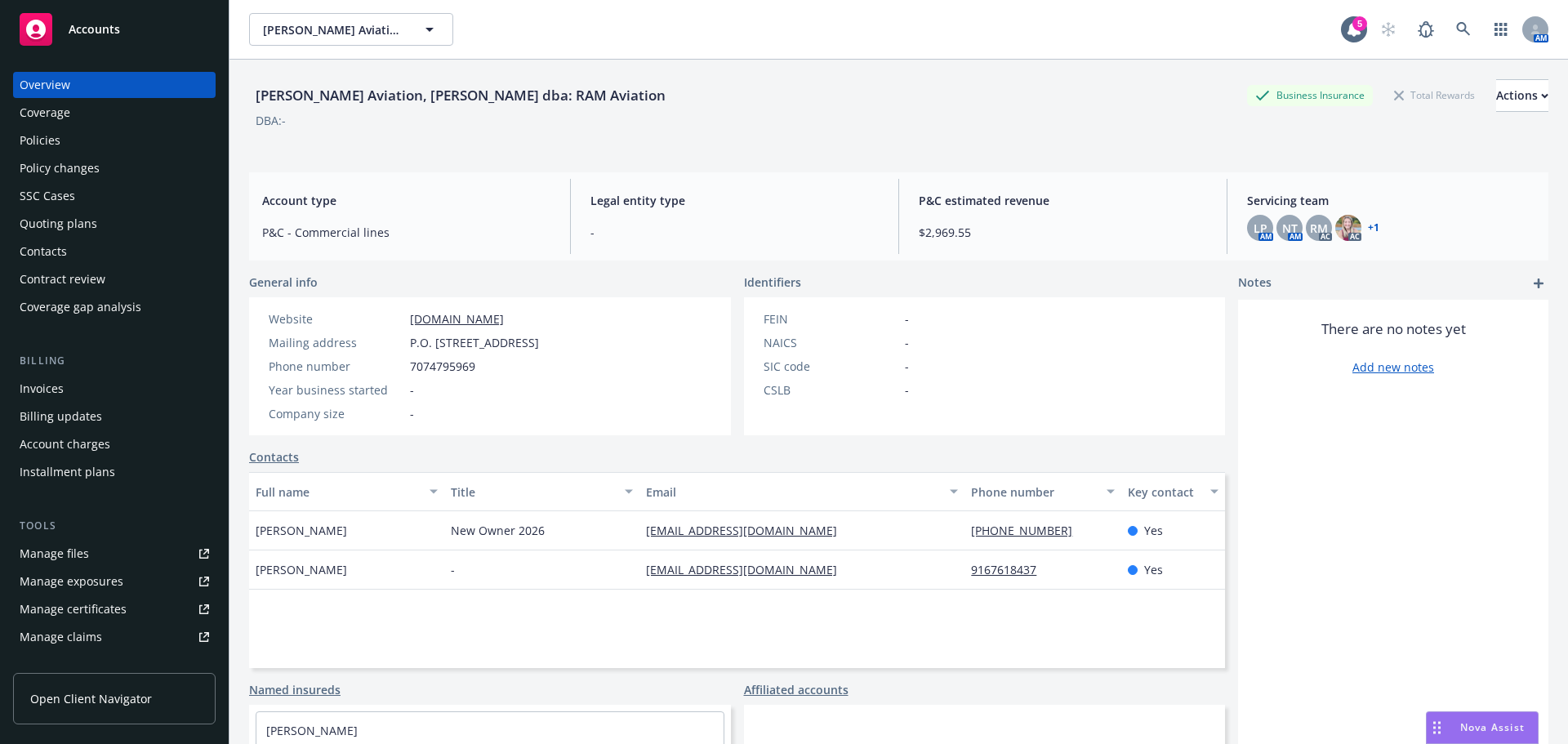
scroll to position [505, 0]
